Goal: Information Seeking & Learning: Learn about a topic

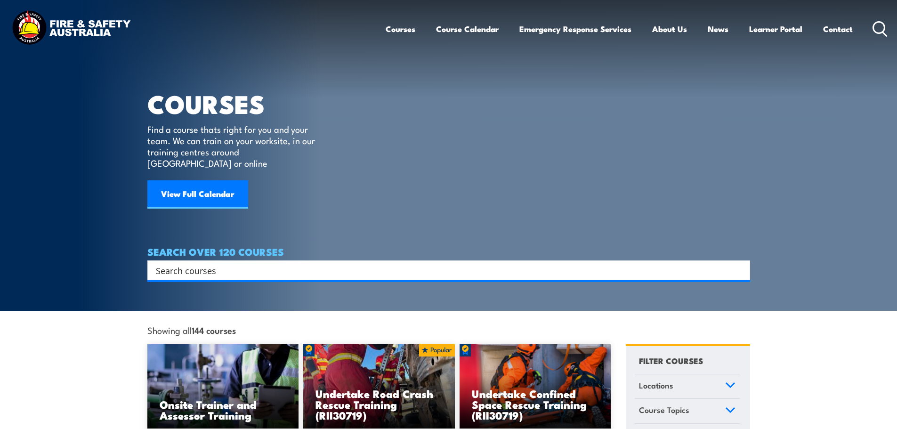
click at [324, 263] on input "Search input" at bounding box center [443, 270] width 574 height 14
type input "safety leadership"
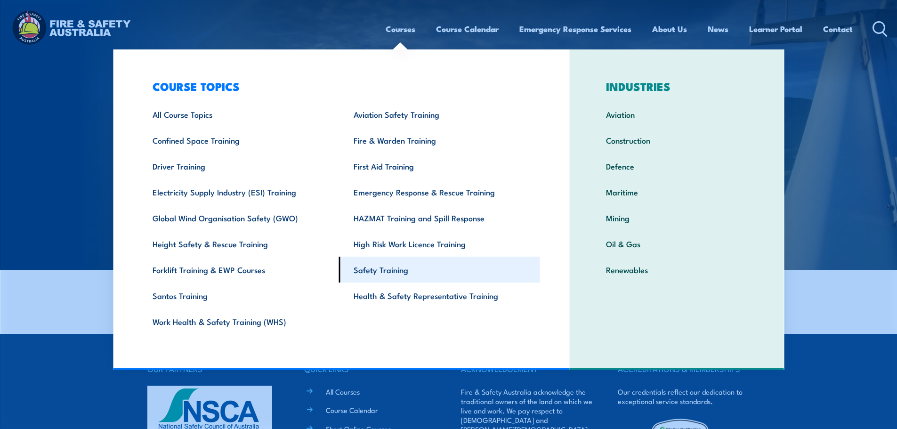
click at [383, 269] on link "Safety Training" at bounding box center [439, 270] width 201 height 26
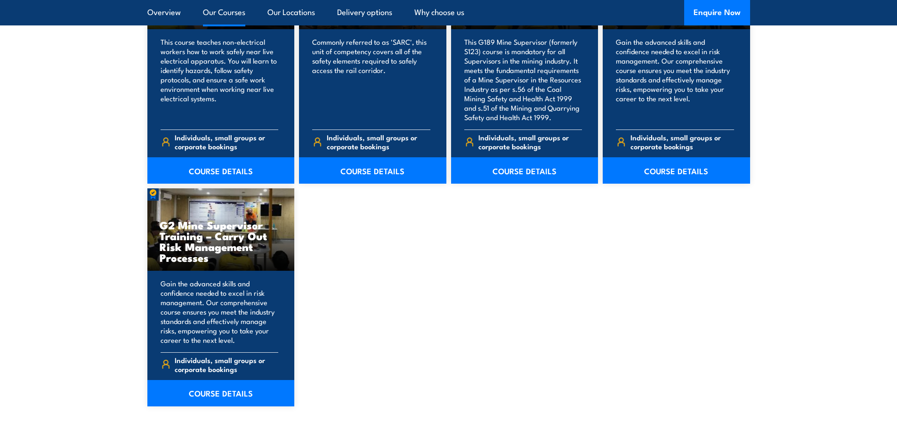
scroll to position [1554, 0]
